Goal: Task Accomplishment & Management: Manage account settings

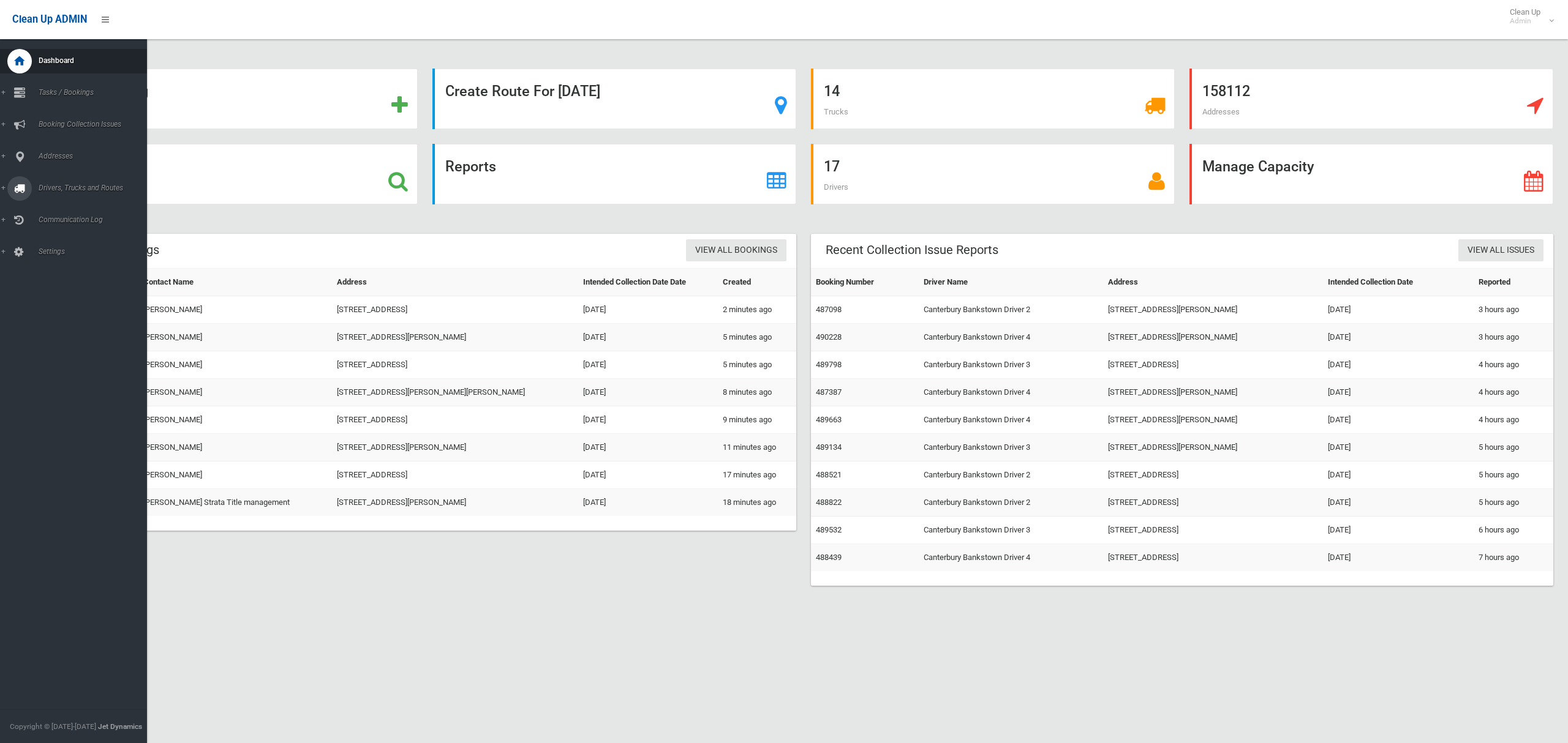
click at [66, 188] on span "Drivers, Trucks and Routes" at bounding box center [91, 188] width 112 height 9
click at [49, 260] on span "Routes" at bounding box center [86, 260] width 101 height 9
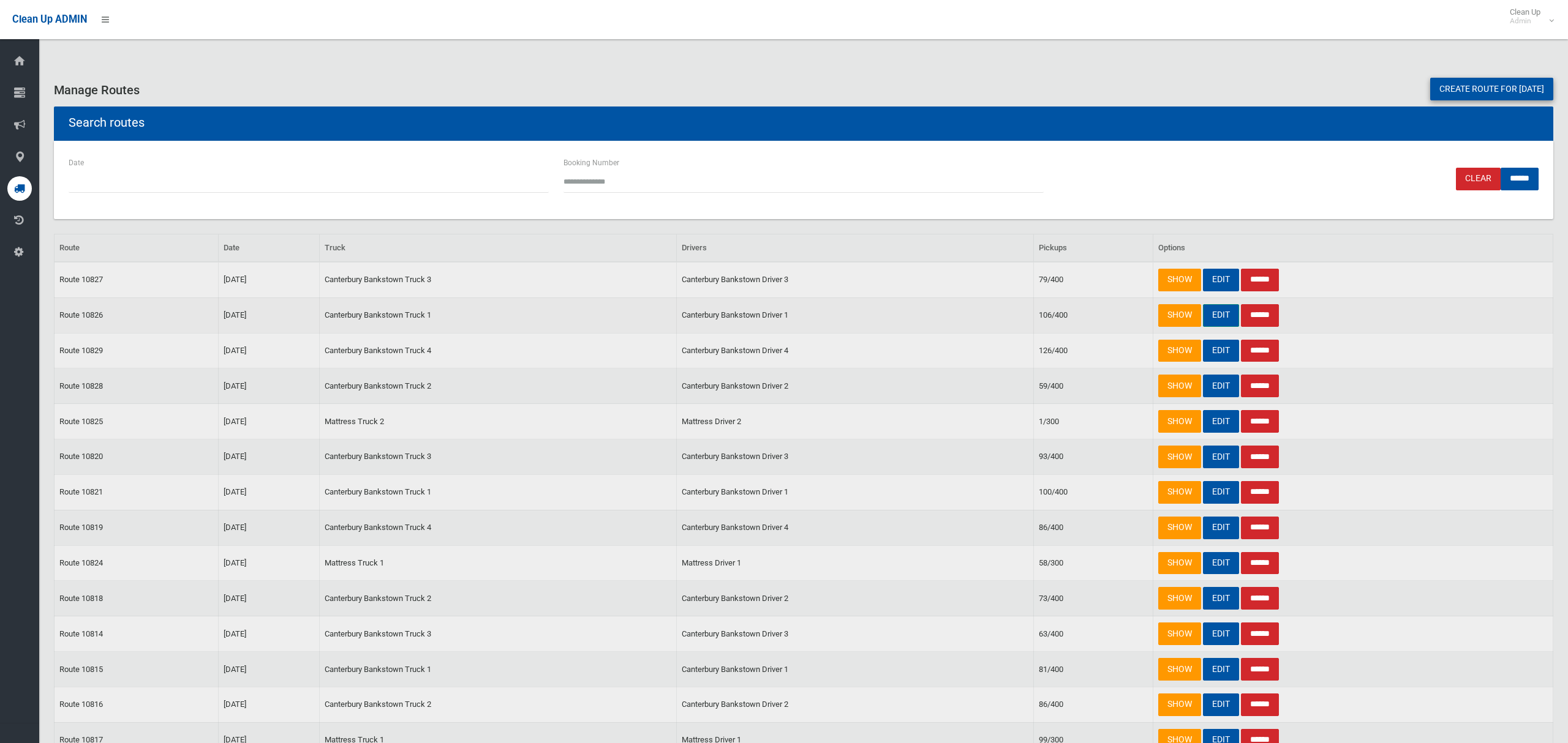
click at [1223, 319] on link "EDIT" at bounding box center [1220, 315] width 36 height 23
